Goal: Transaction & Acquisition: Download file/media

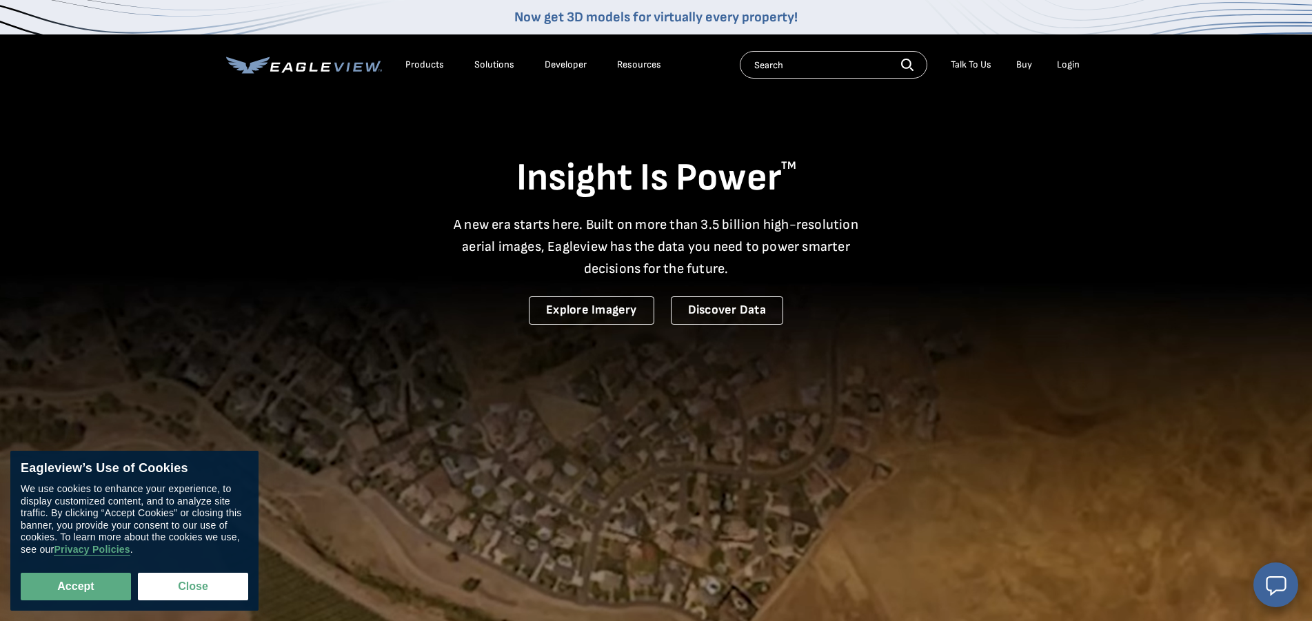
click at [1071, 66] on div "Login" at bounding box center [1068, 65] width 23 height 12
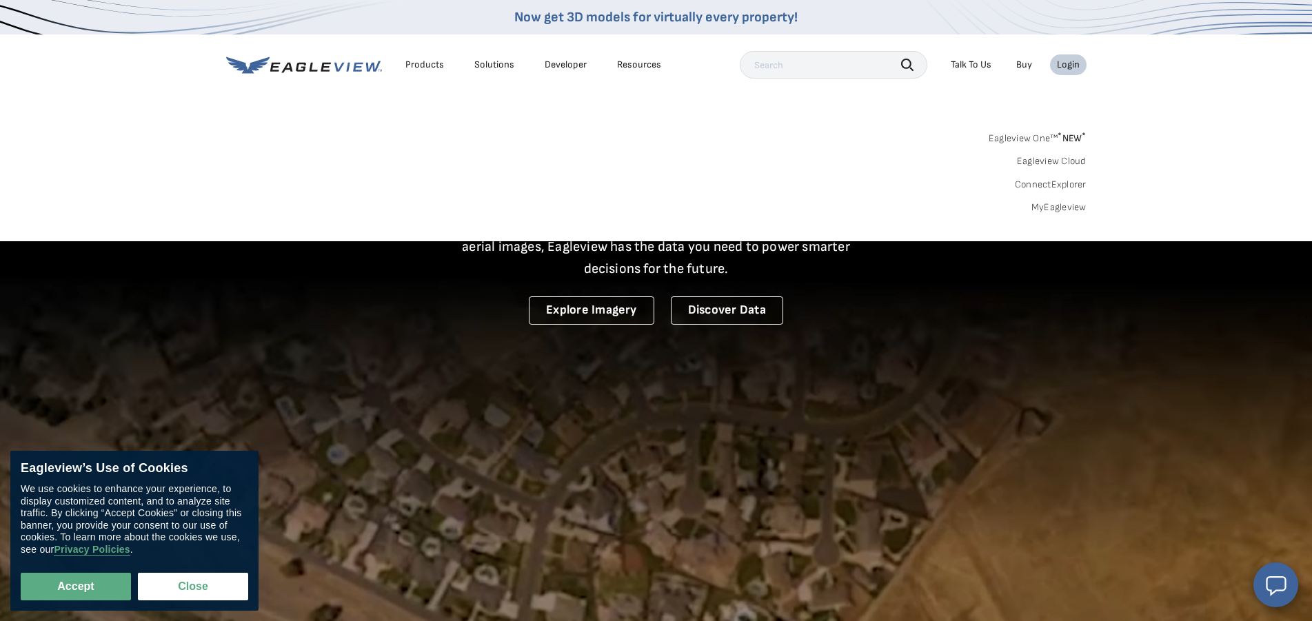
scroll to position [70, 0]
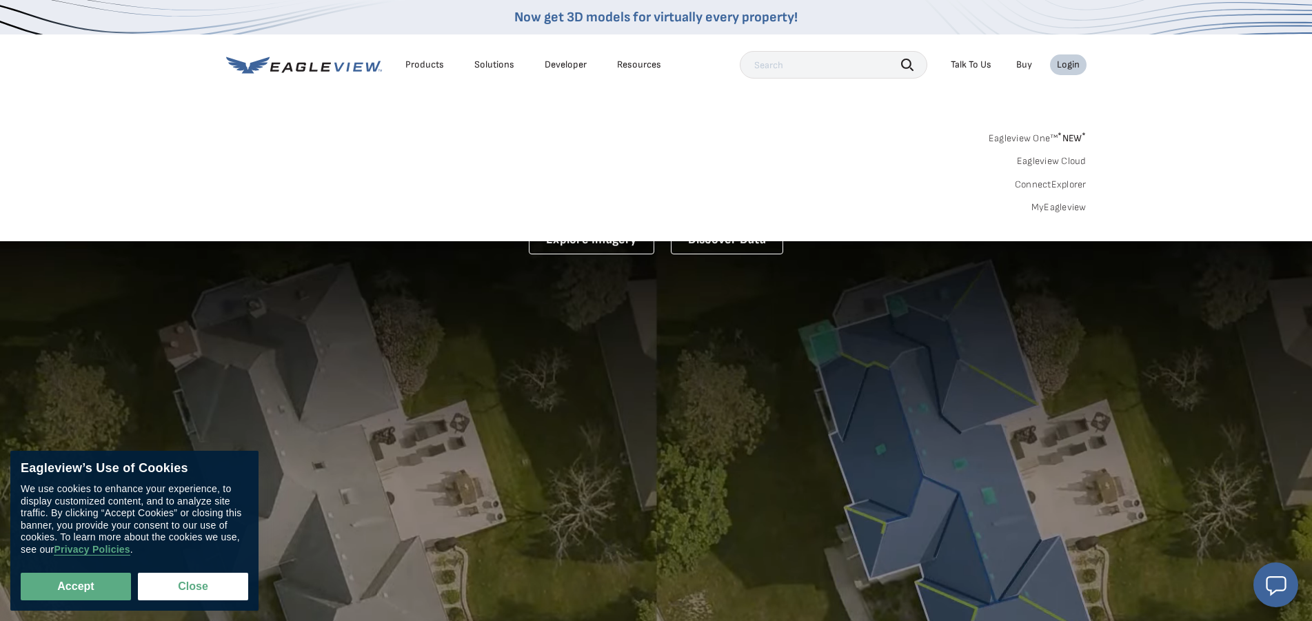
click at [1064, 212] on link "MyEagleview" at bounding box center [1058, 207] width 55 height 12
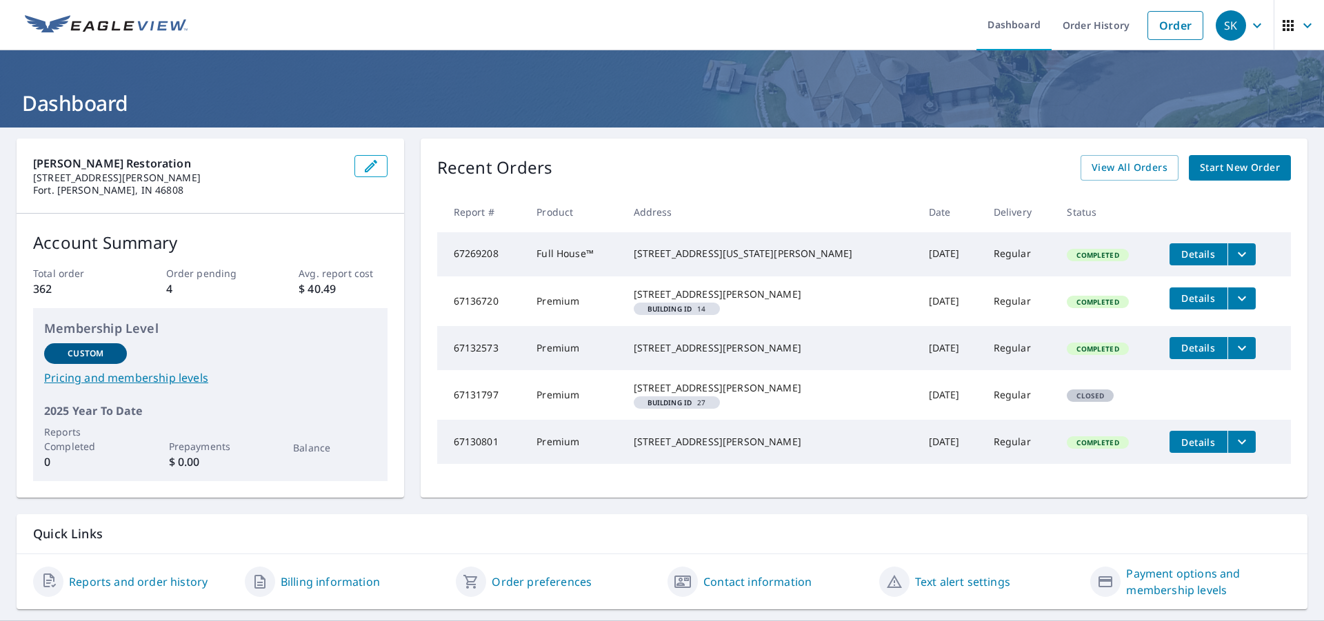
scroll to position [62, 0]
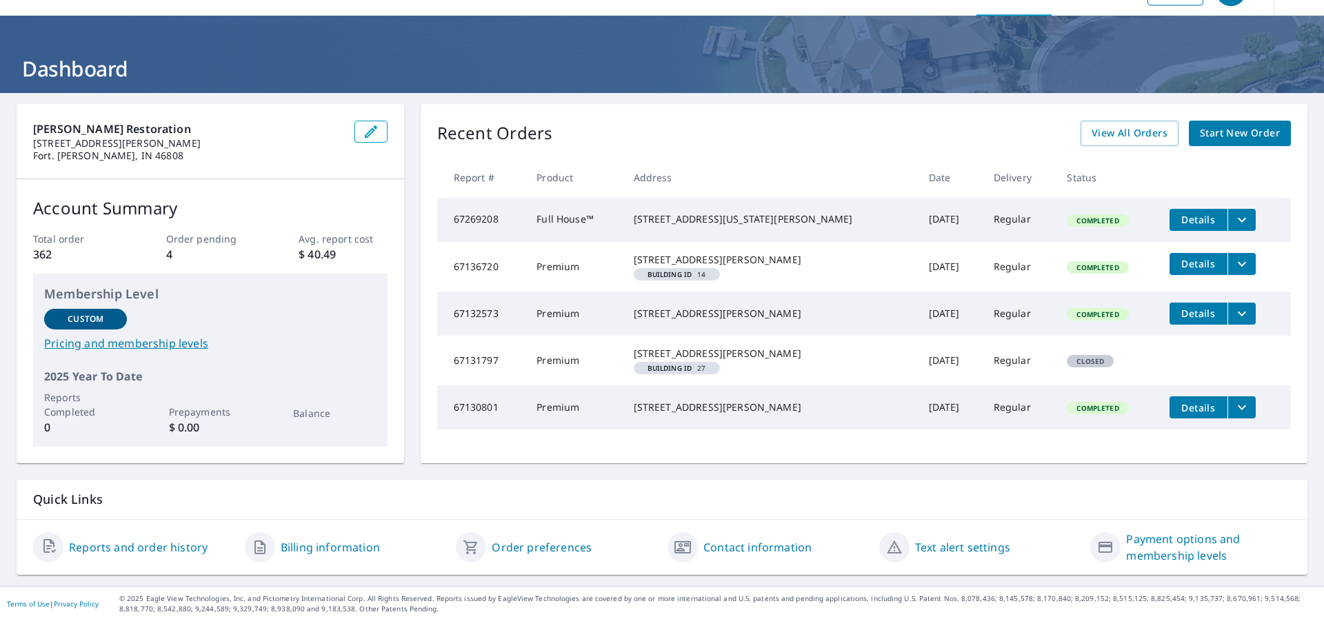
click at [1178, 414] on span "Details" at bounding box center [1198, 407] width 41 height 13
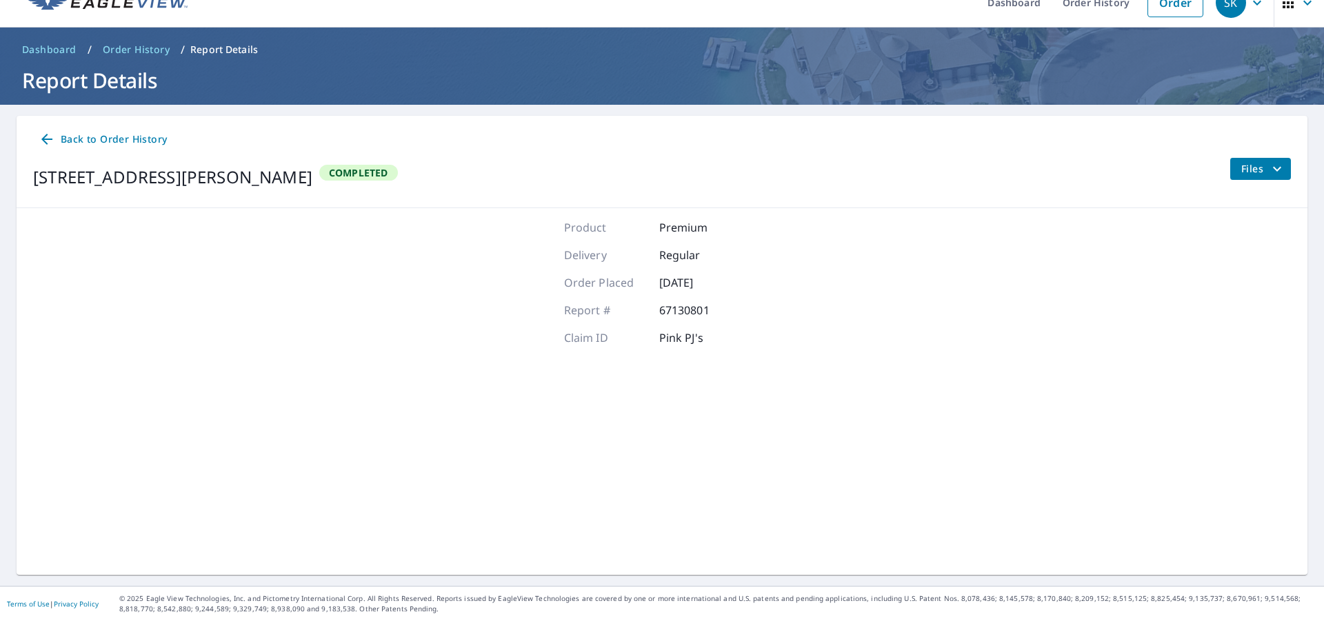
scroll to position [23, 0]
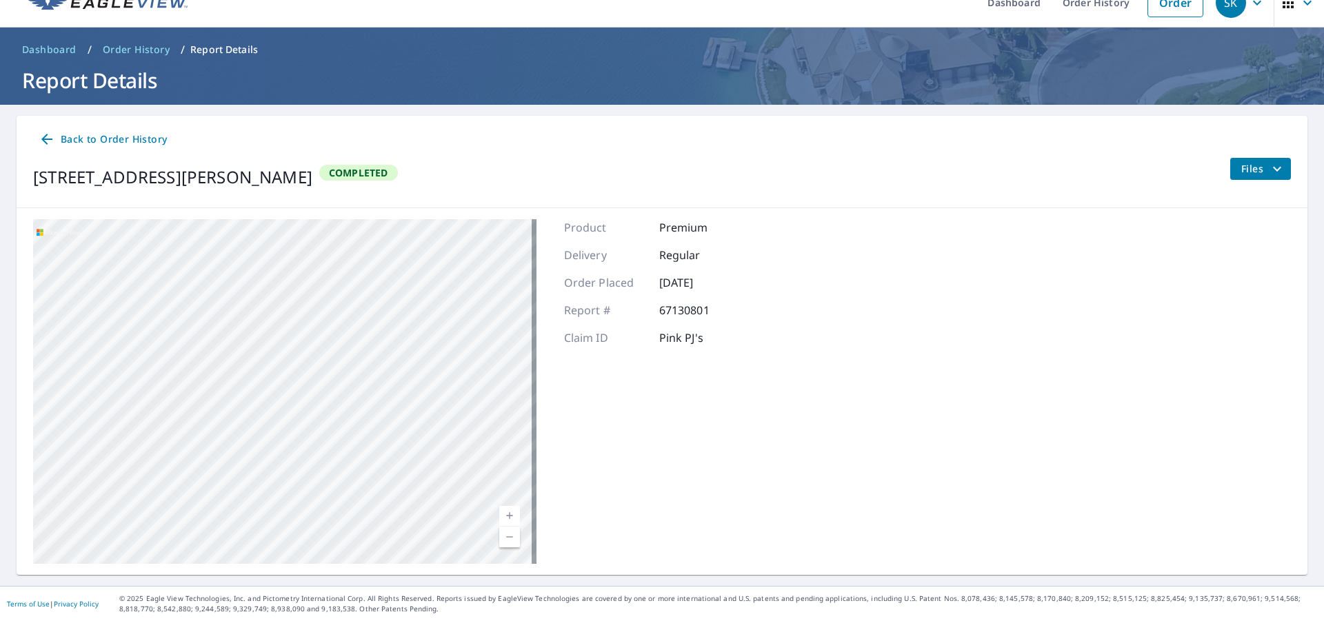
drag, startPoint x: 254, startPoint y: 314, endPoint x: 265, endPoint y: 397, distance: 83.5
click at [265, 397] on div "[STREET_ADDRESS][PERSON_NAME]" at bounding box center [284, 391] width 503 height 345
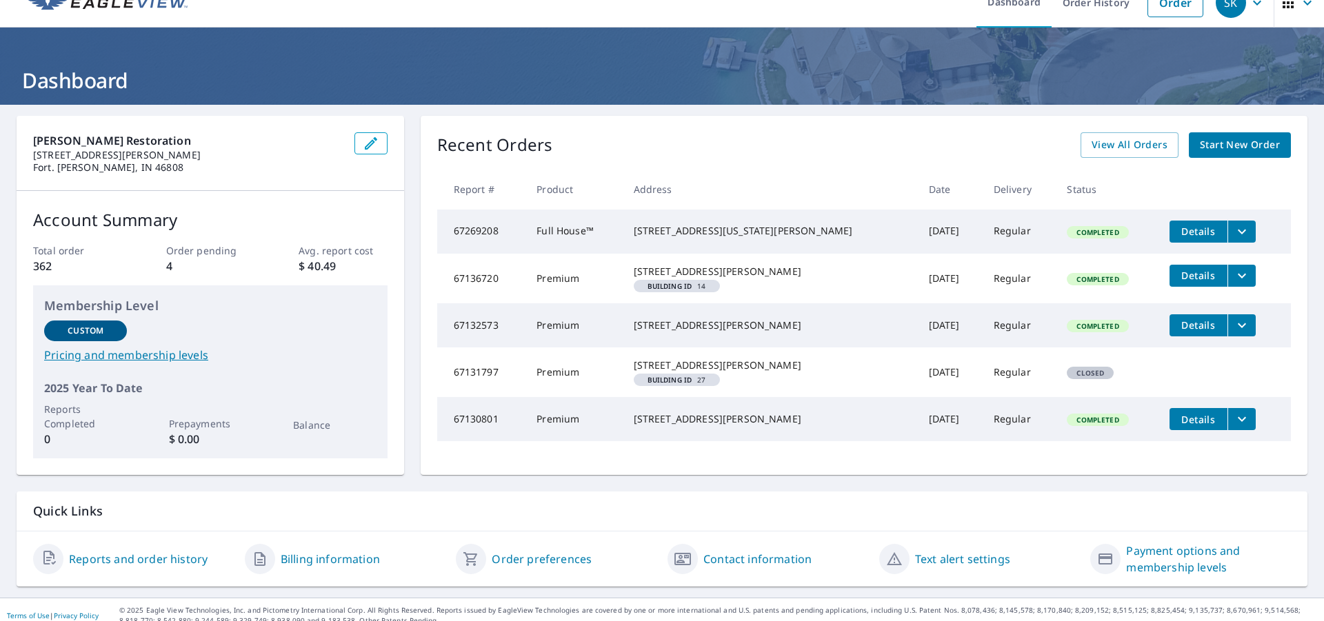
click at [1178, 281] on span "Details" at bounding box center [1198, 275] width 41 height 13
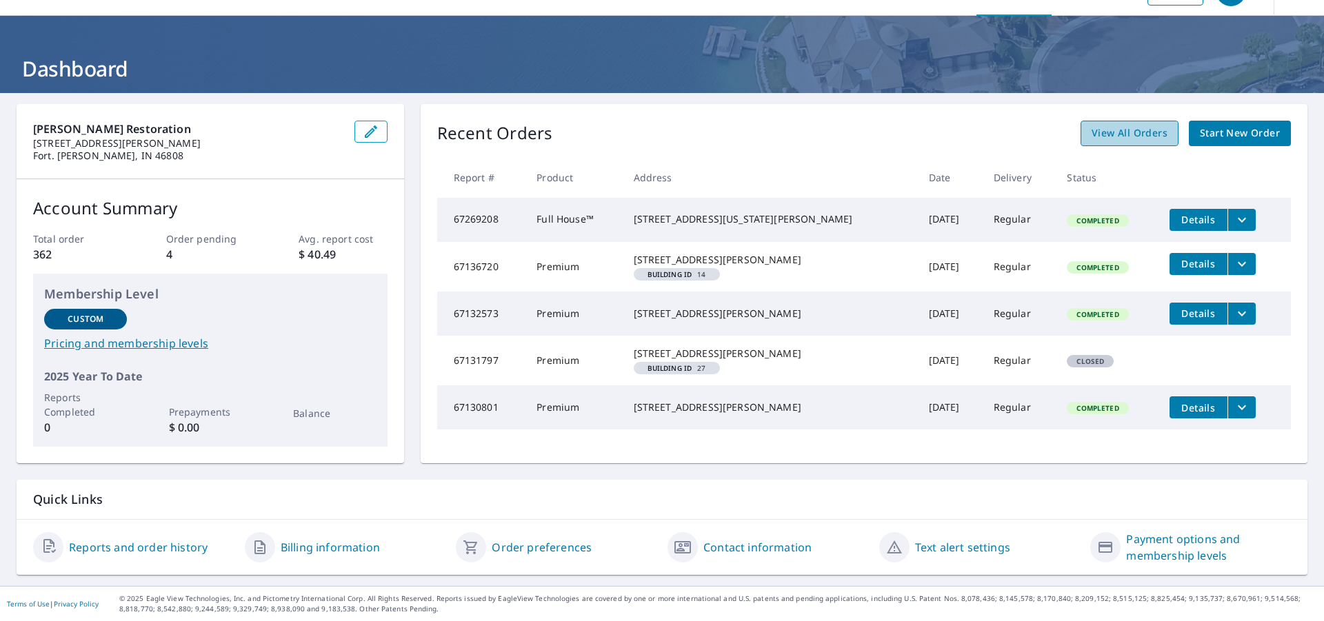
click at [1112, 125] on span "View All Orders" at bounding box center [1129, 133] width 76 height 17
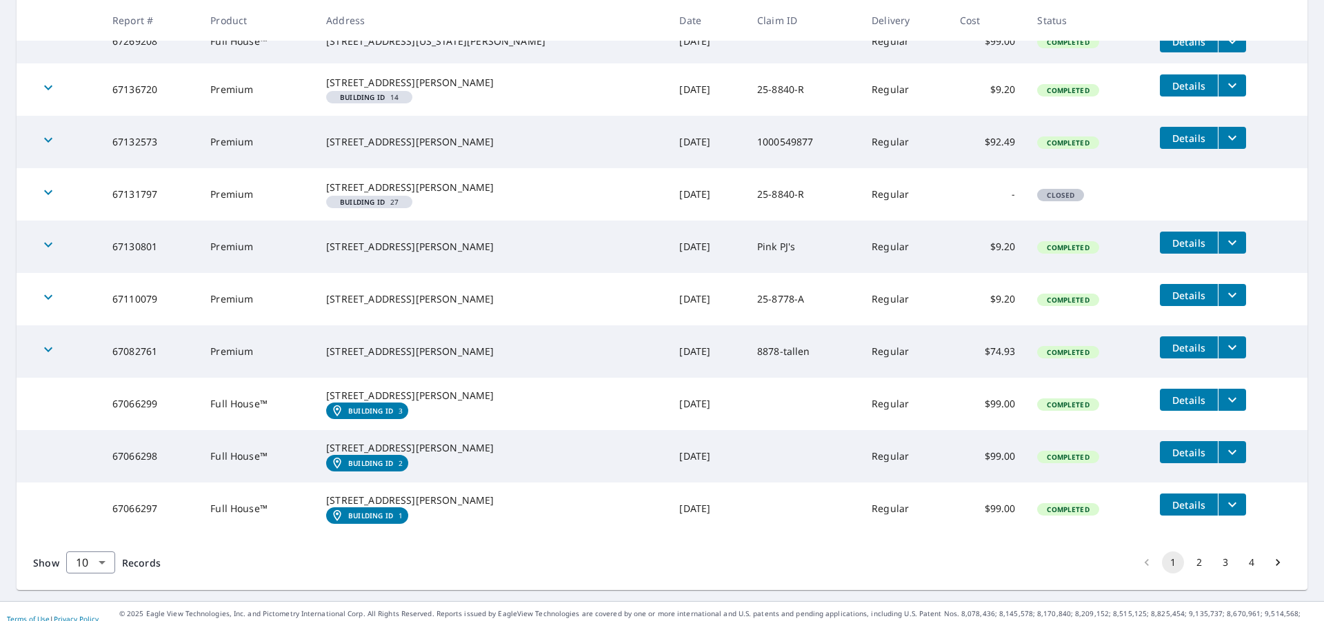
scroll to position [372, 0]
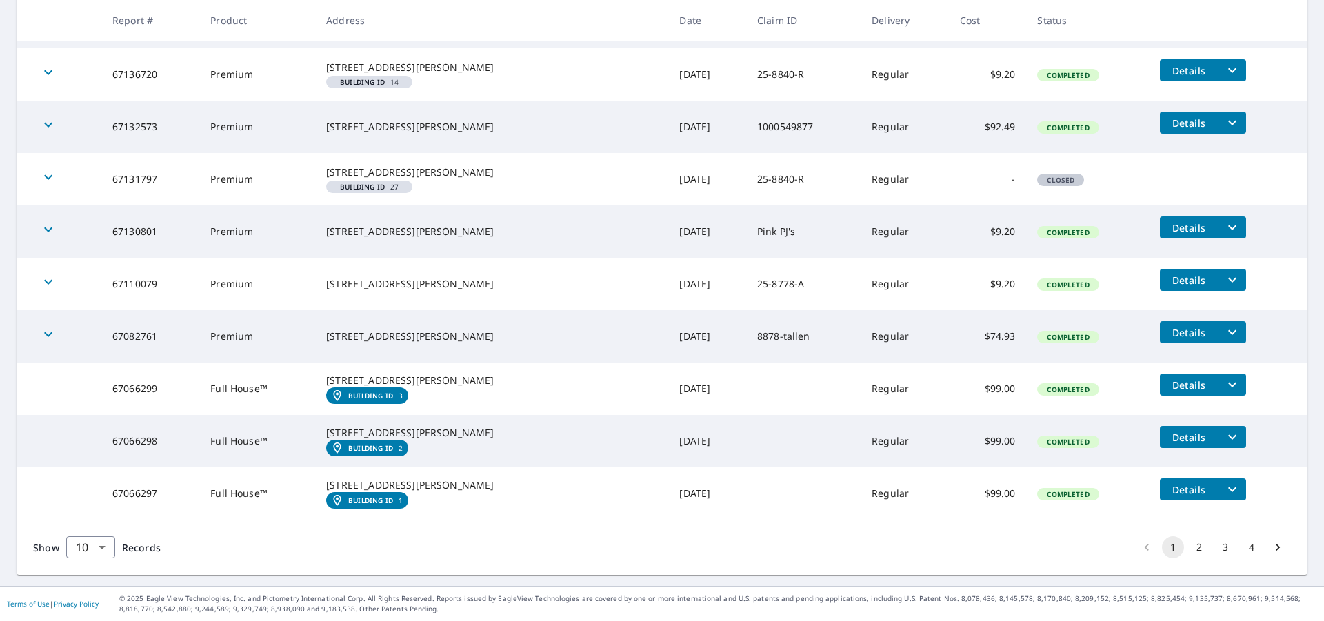
click at [1168, 483] on span "Details" at bounding box center [1188, 489] width 41 height 13
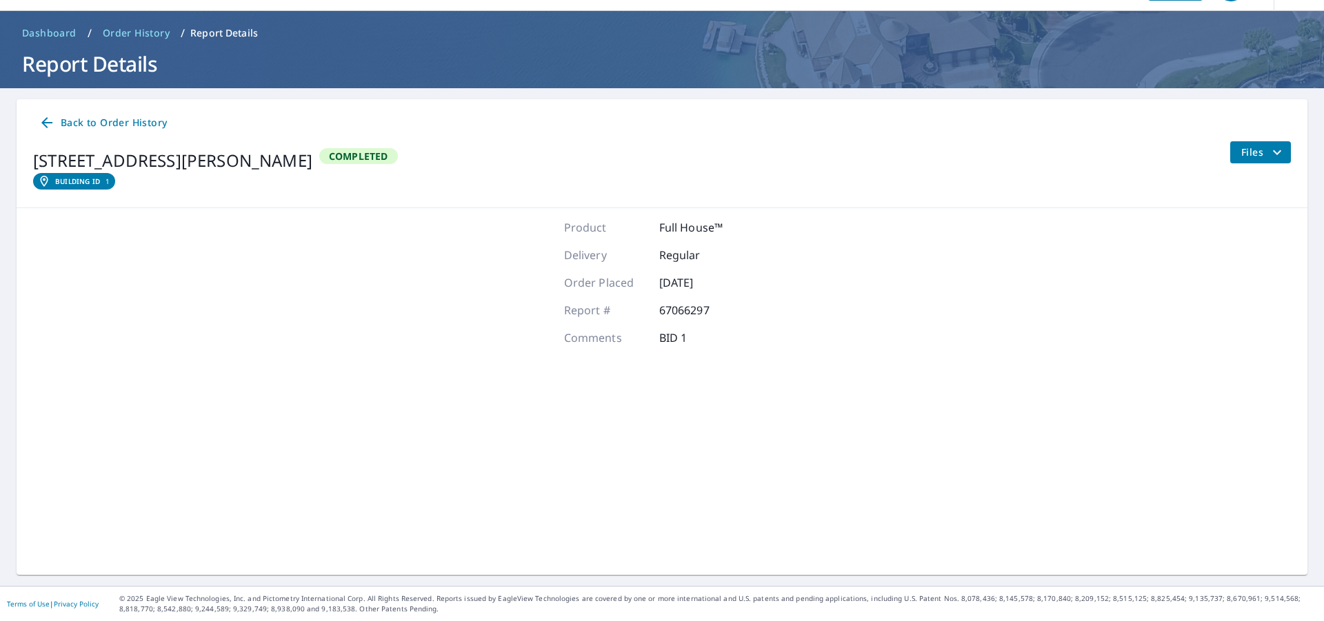
scroll to position [39, 0]
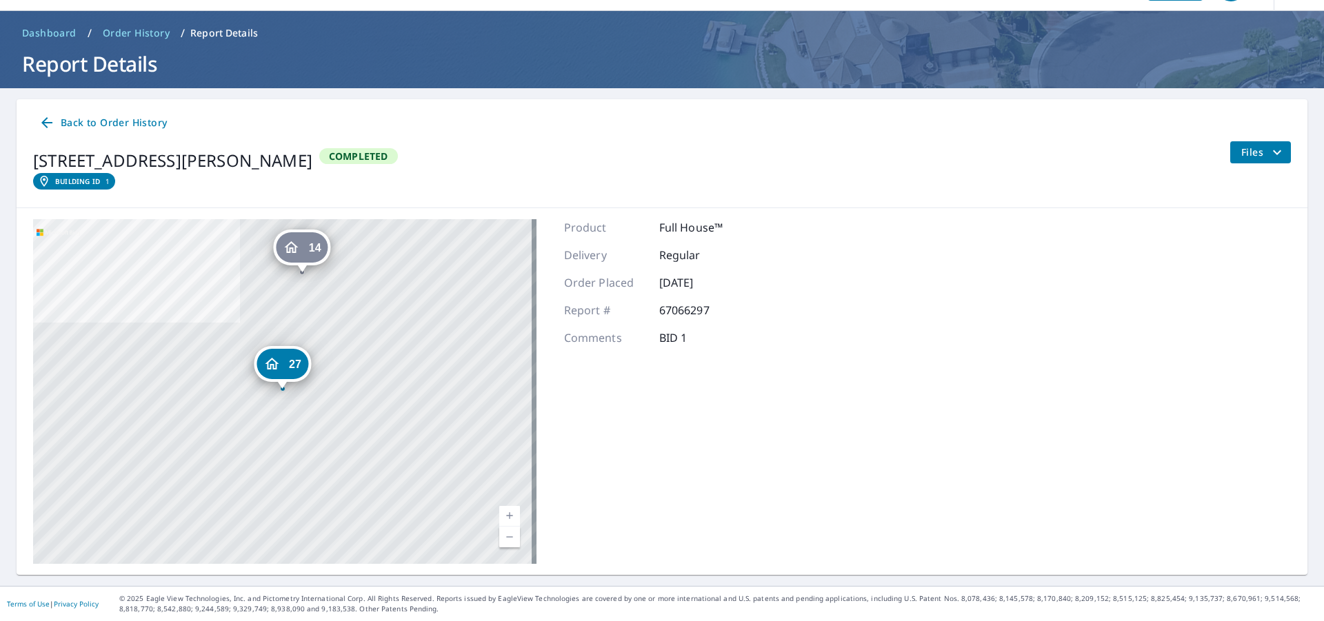
click at [47, 121] on icon at bounding box center [47, 122] width 17 height 17
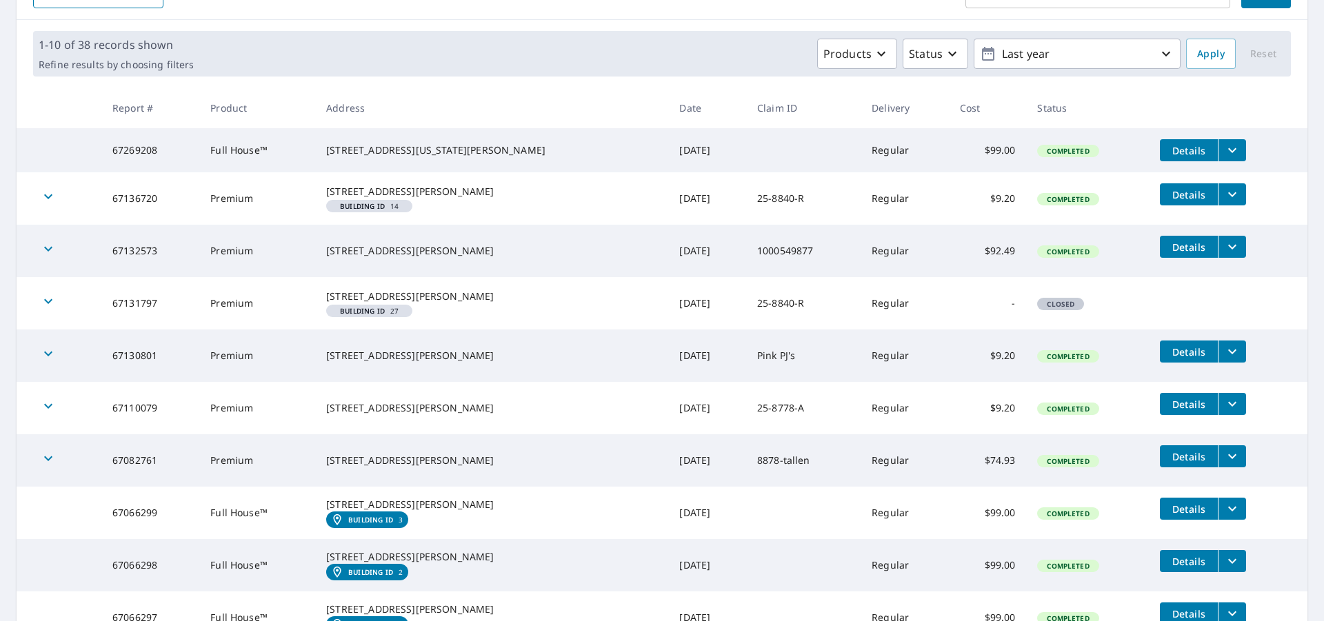
scroll to position [372, 0]
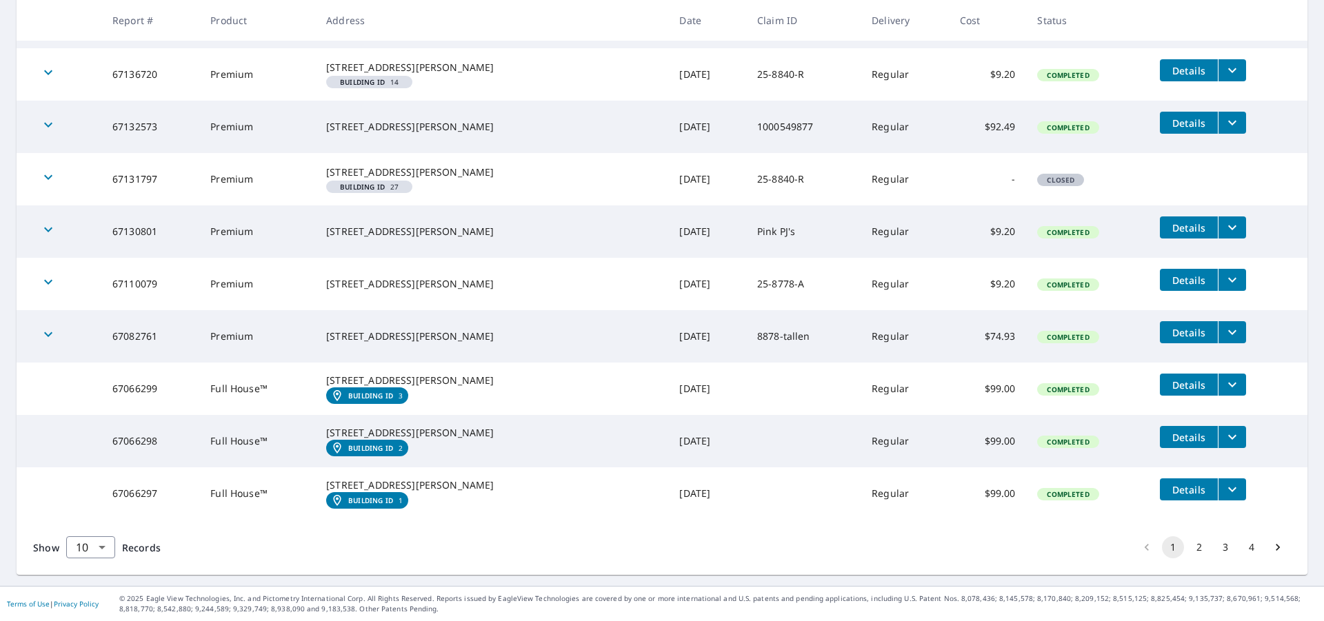
click at [1224, 481] on icon "filesDropdownBtn-67066297" at bounding box center [1232, 489] width 17 height 17
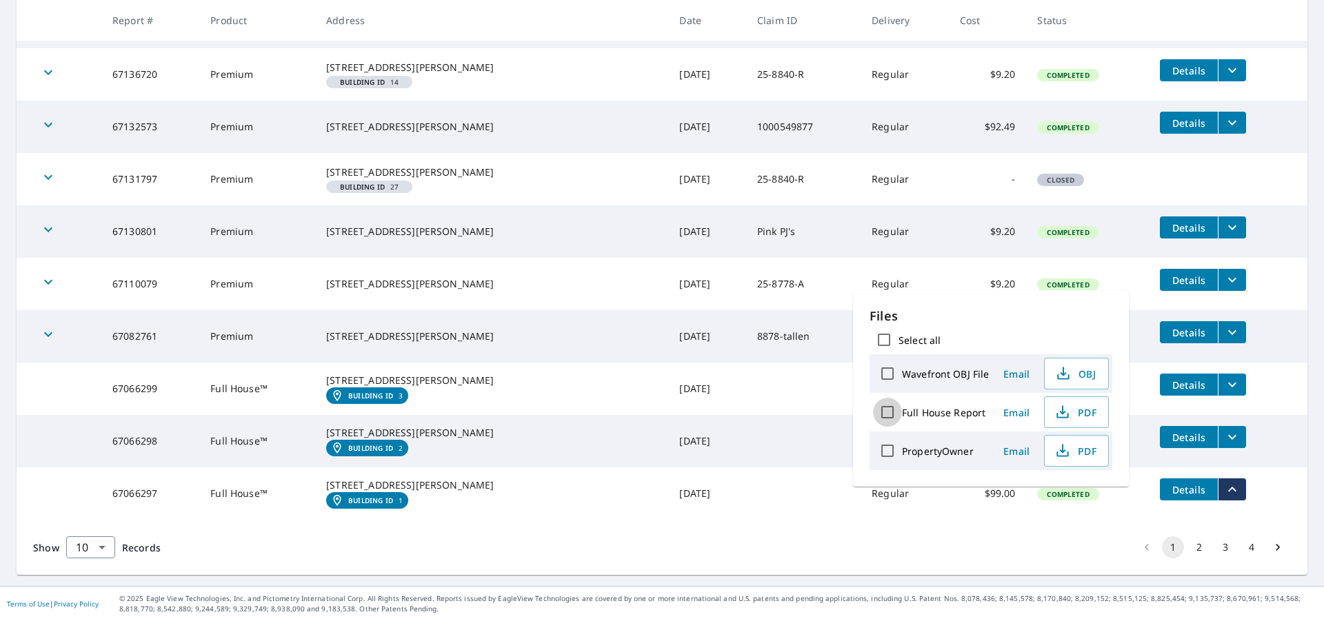
click at [887, 415] on input "Full House Report" at bounding box center [887, 412] width 29 height 29
checkbox input "true"
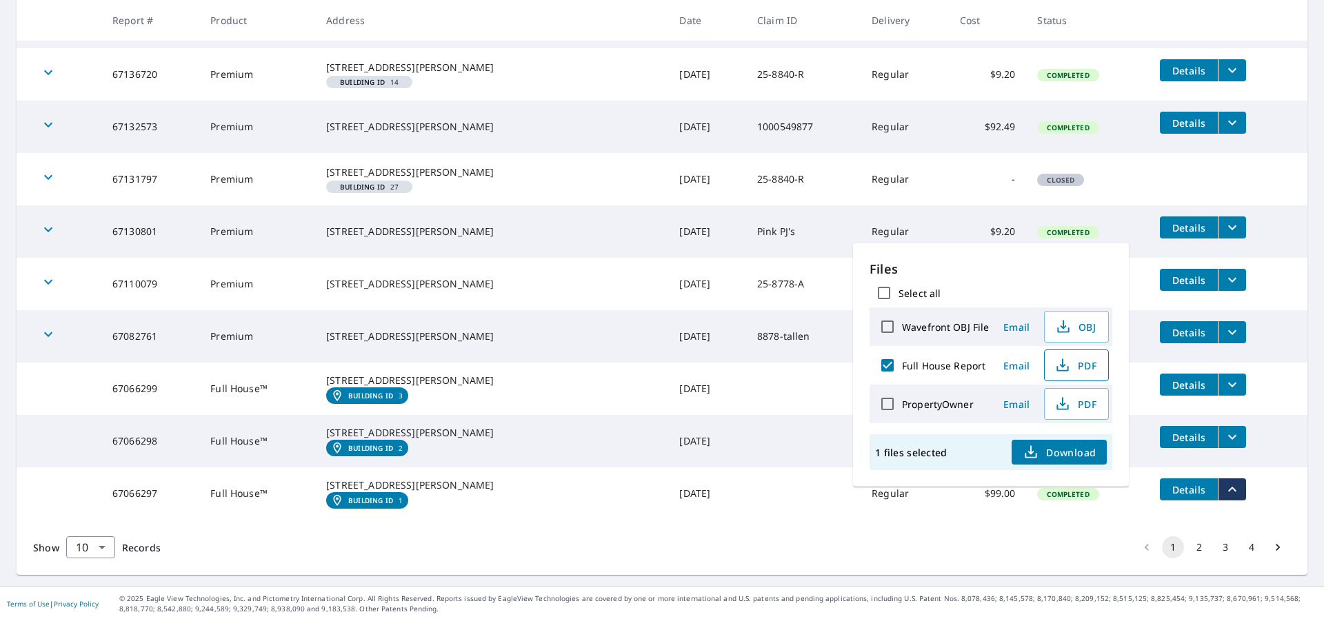
click at [1093, 365] on span "PDF" at bounding box center [1075, 365] width 44 height 17
